Goal: Task Accomplishment & Management: Complete application form

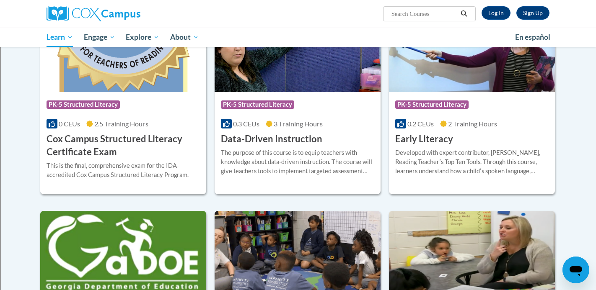
scroll to position [313, 0]
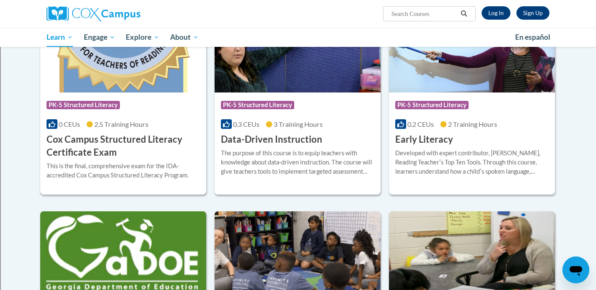
click at [139, 155] on h3 "Cox Campus Structured Literacy Certificate Exam" at bounding box center [123, 146] width 153 height 26
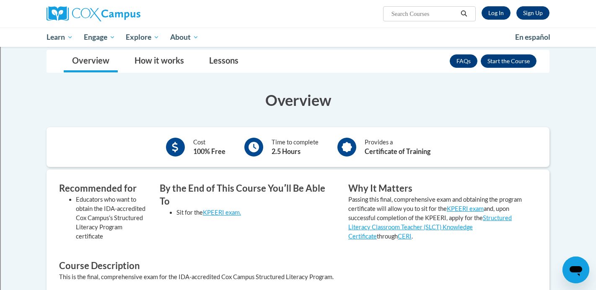
scroll to position [123, 0]
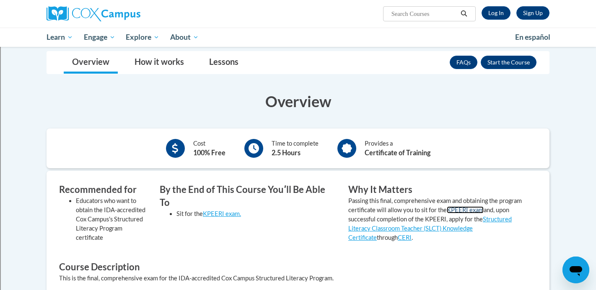
click at [473, 212] on link "KPEERI exam" at bounding box center [465, 210] width 37 height 7
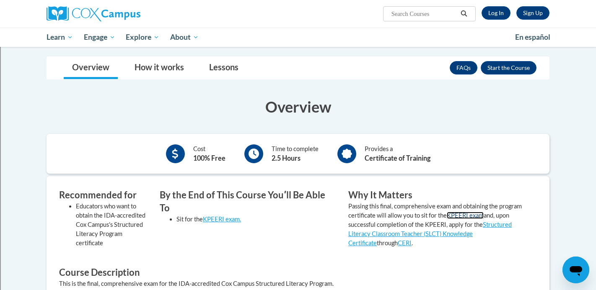
scroll to position [109, 0]
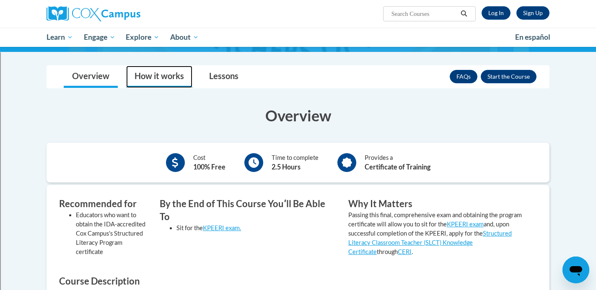
click at [177, 81] on link "How it works" at bounding box center [159, 77] width 66 height 22
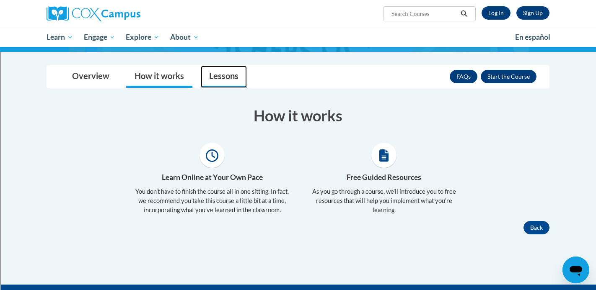
click at [235, 81] on link "Lessons" at bounding box center [224, 77] width 46 height 22
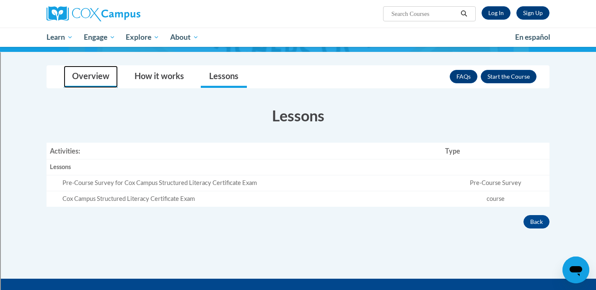
click at [105, 78] on link "Overview" at bounding box center [91, 77] width 54 height 22
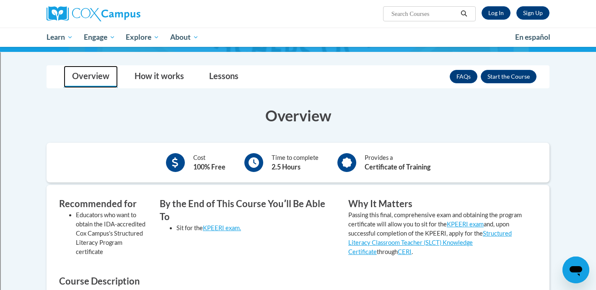
scroll to position [115, 0]
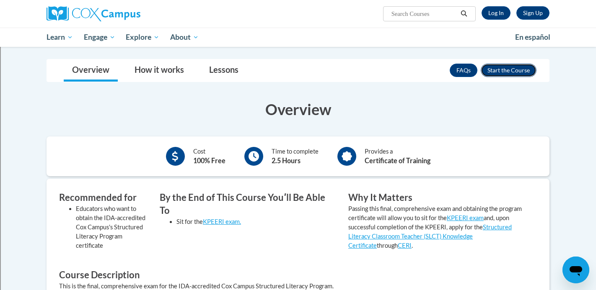
click at [509, 73] on button "Enroll" at bounding box center [509, 70] width 56 height 13
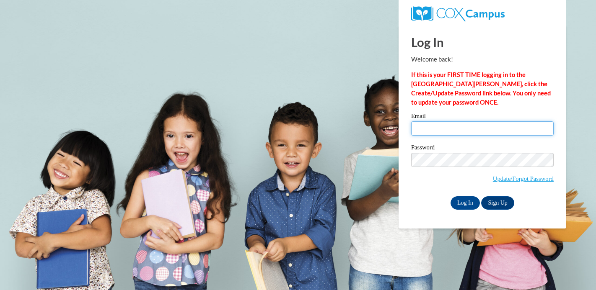
click at [452, 134] on input "Email" at bounding box center [482, 128] width 142 height 14
type input "samantha.bradshaw@rusd.org"
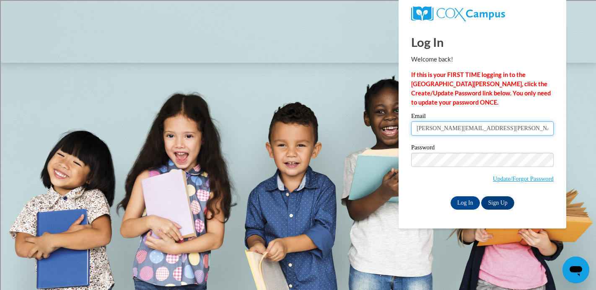
click at [506, 130] on input "samantha.bradshaw@rusd.org" at bounding box center [482, 128] width 142 height 14
click at [459, 206] on input "Log In" at bounding box center [464, 202] width 29 height 13
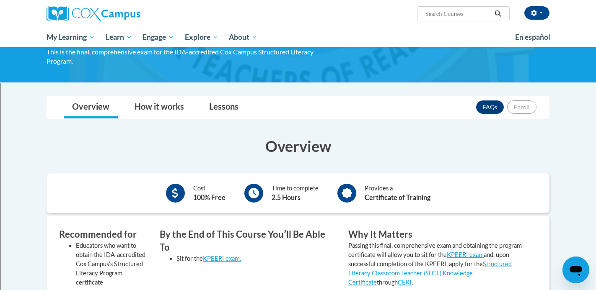
scroll to position [78, 0]
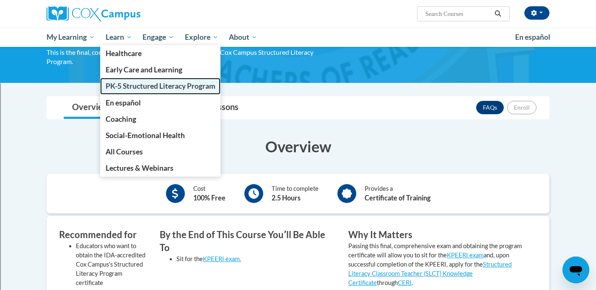
click at [131, 90] on span "PK-5 Structured Literacy Program" at bounding box center [161, 86] width 110 height 9
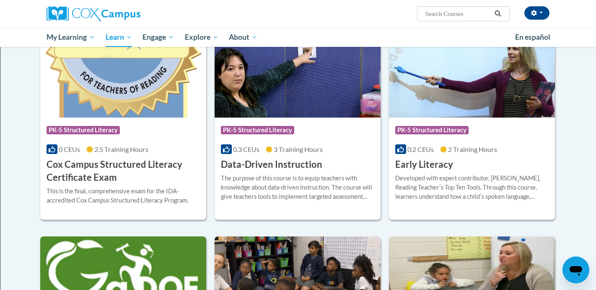
scroll to position [291, 0]
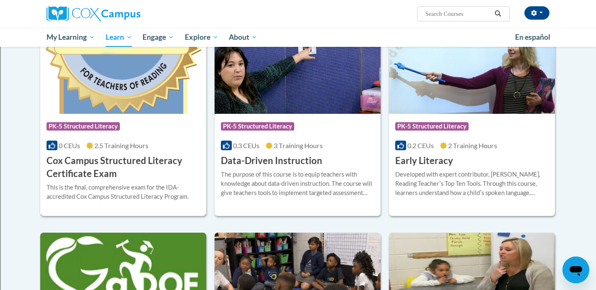
click at [137, 202] on div "This is the final, comprehensive exam for the IDA-accredited Cox Campus Structu…" at bounding box center [123, 195] width 153 height 25
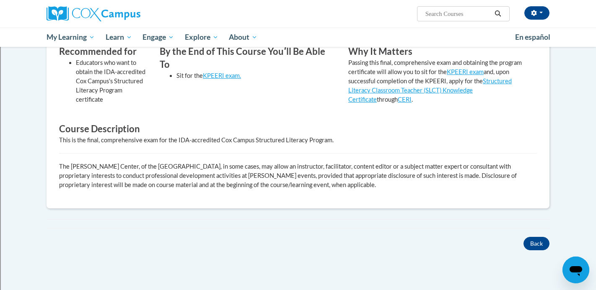
scroll to position [262, 0]
click at [531, 239] on button "Back" at bounding box center [536, 242] width 26 height 13
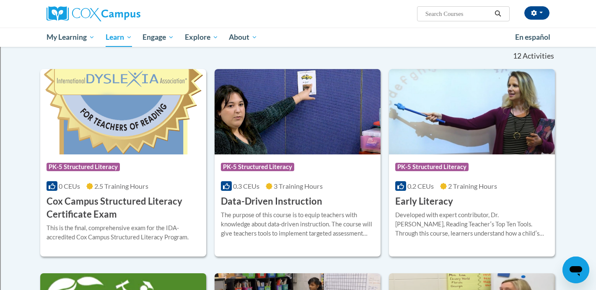
scroll to position [256, 0]
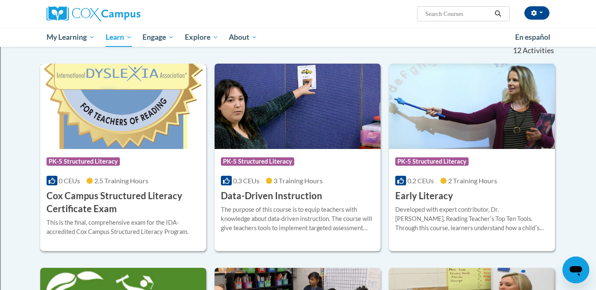
click at [126, 233] on div "This is the final, comprehensive exam for the IDA-accredited Cox Campus Structu…" at bounding box center [123, 227] width 153 height 18
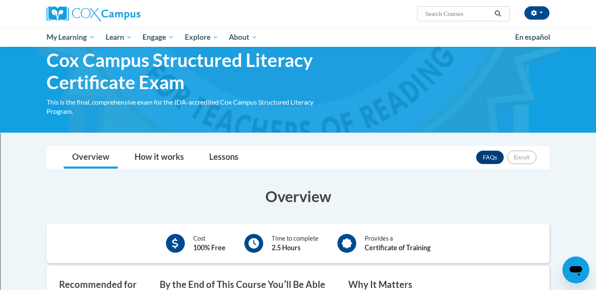
scroll to position [25, 0]
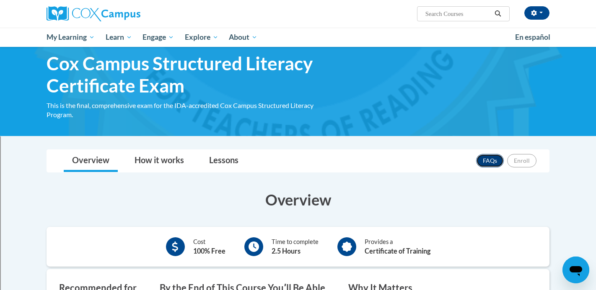
click at [491, 157] on link "FAQs" at bounding box center [490, 160] width 28 height 13
